Goal: Task Accomplishment & Management: Manage account settings

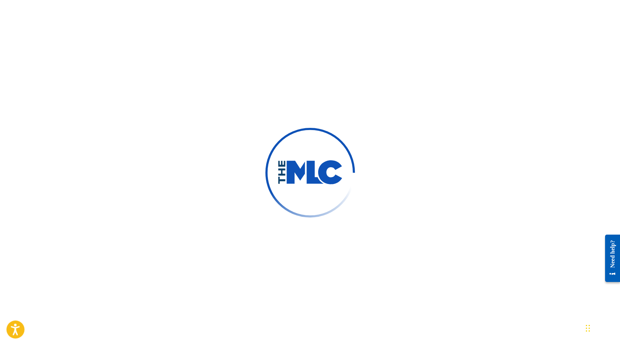
click at [17, 329] on icon "Open accessiBe: accessibility options, statement and help" at bounding box center [15, 329] width 9 height 12
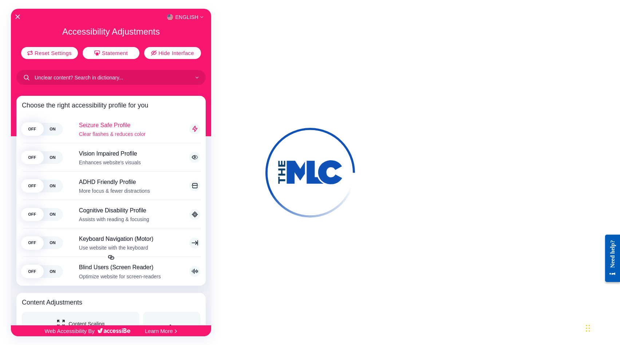
click at [52, 130] on span "ON" at bounding box center [52, 128] width 20 height 13
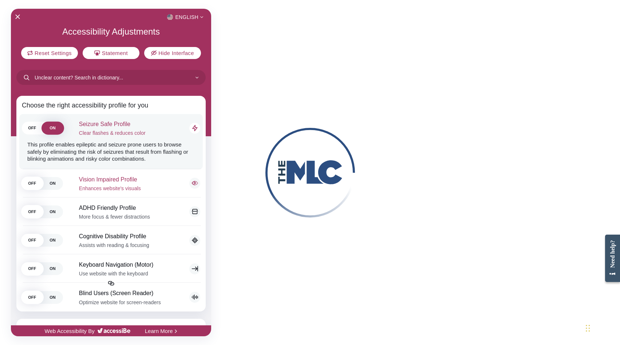
click at [52, 184] on span "ON" at bounding box center [52, 182] width 20 height 13
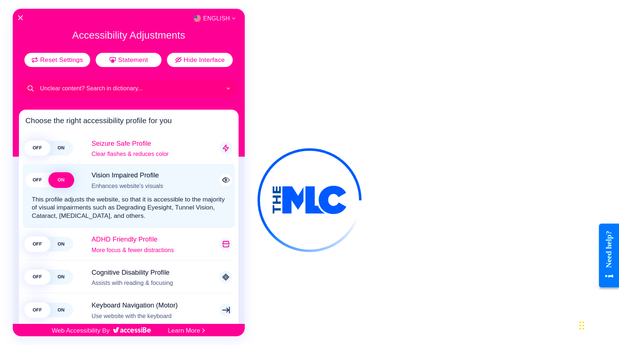
click at [62, 243] on span "ON" at bounding box center [61, 244] width 24 height 15
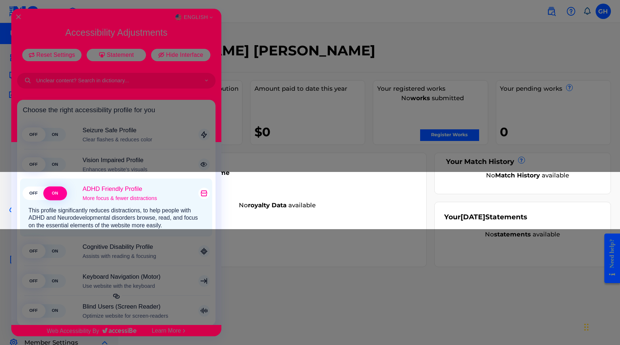
click at [59, 191] on span "ON" at bounding box center [54, 192] width 21 height 13
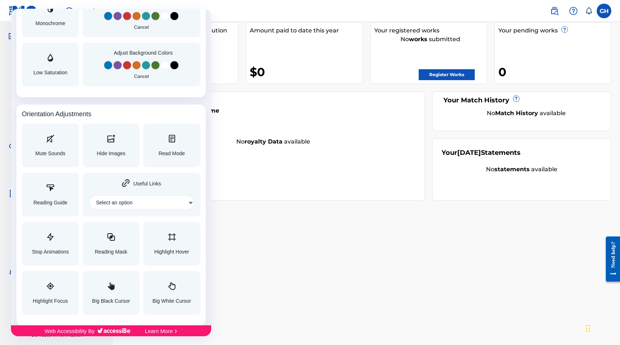
scroll to position [57, 0]
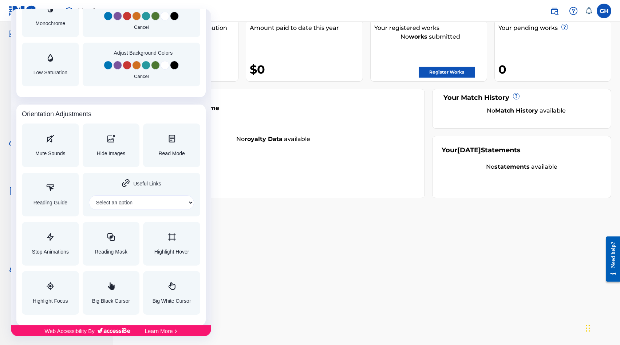
click at [122, 330] on img "Accessibility Adjustments" at bounding box center [114, 330] width 33 height 5
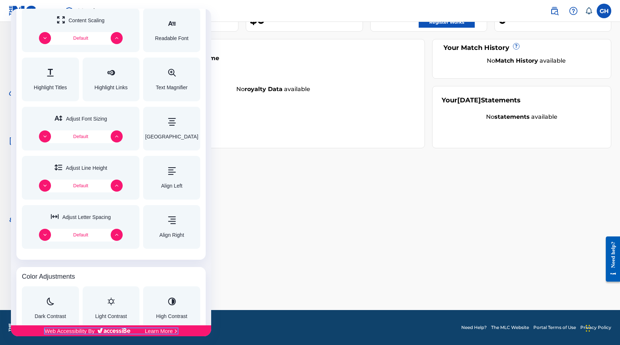
scroll to position [0, 0]
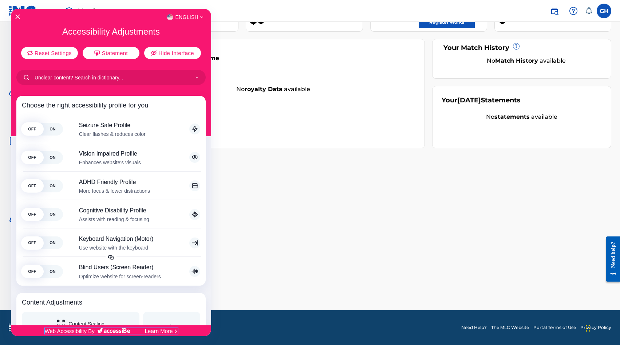
click at [20, 15] on div "English" at bounding box center [111, 16] width 200 height 9
click at [19, 15] on icon "Close Accessibility Interface" at bounding box center [17, 16] width 5 height 5
